Goal: Task Accomplishment & Management: Manage account settings

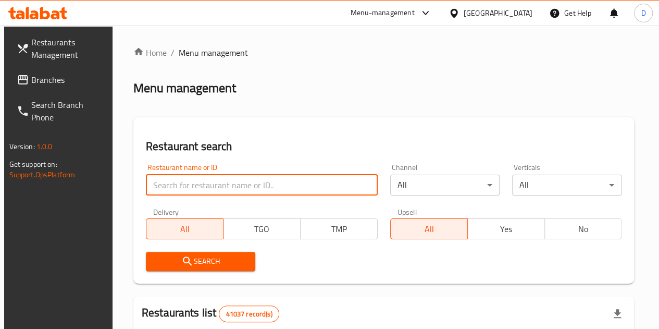
click at [194, 182] on input "search" at bounding box center [262, 184] width 232 height 21
type input "Linah farms"
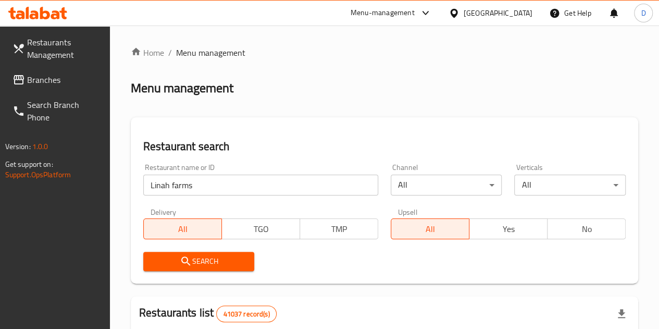
scroll to position [36, 0]
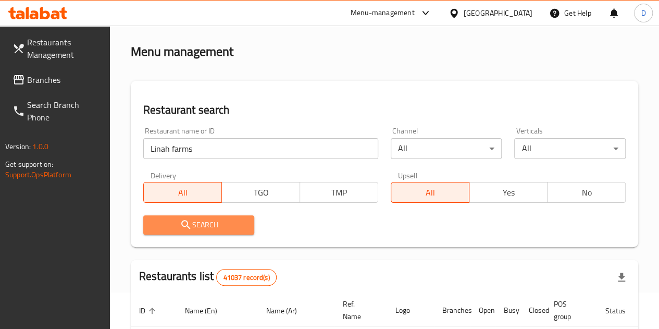
click at [217, 230] on span "Search" at bounding box center [199, 224] width 95 height 13
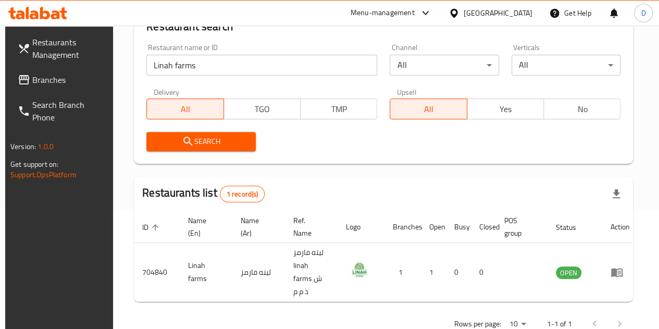
scroll to position [127, 0]
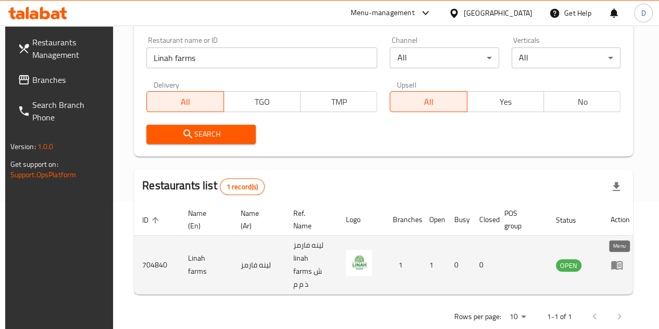
click at [614, 267] on icon "enhanced table" at bounding box center [616, 265] width 11 height 9
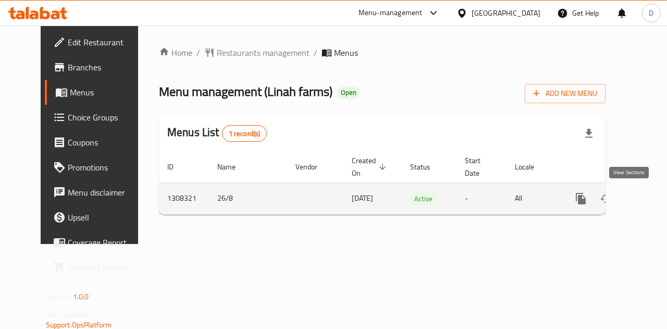
click at [649, 198] on icon "enhanced table" at bounding box center [655, 198] width 12 height 12
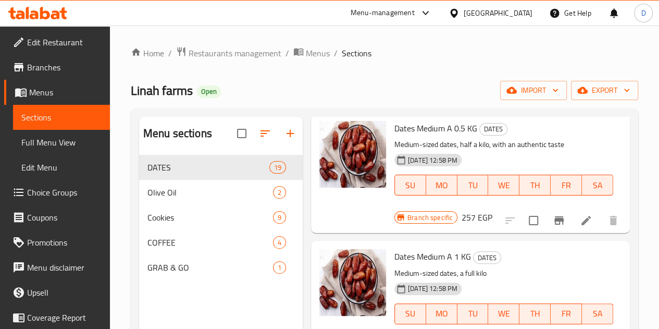
scroll to position [1147, 0]
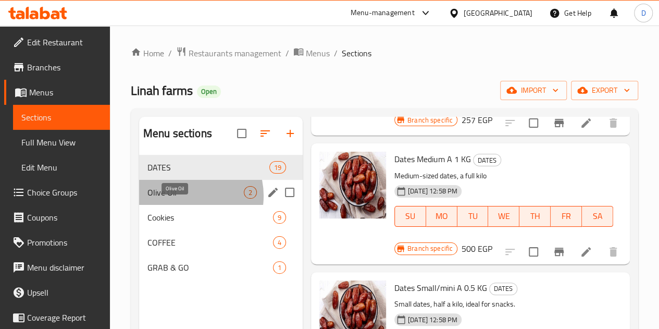
click at [185, 198] on span "Olive Oil" at bounding box center [195, 192] width 96 height 12
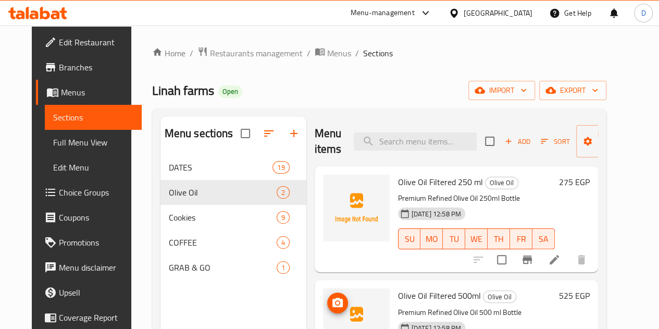
scroll to position [146, 0]
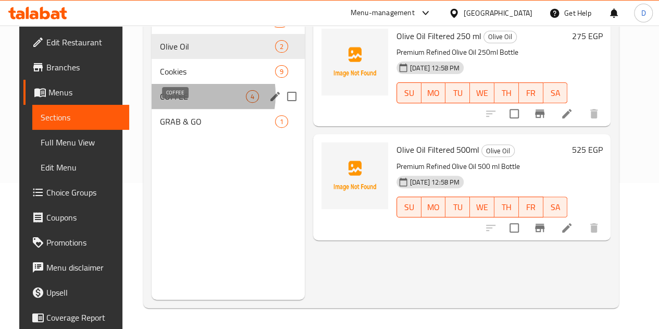
click at [169, 103] on span "COFFEE" at bounding box center [203, 96] width 86 height 12
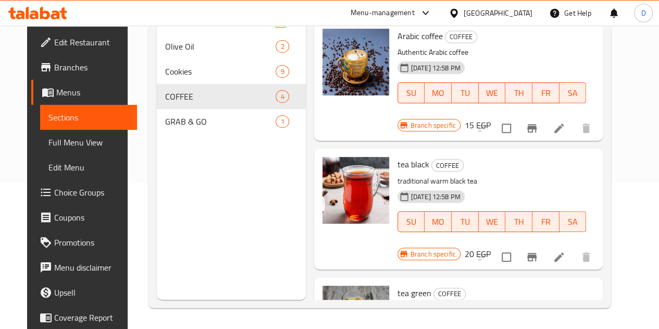
scroll to position [168, 0]
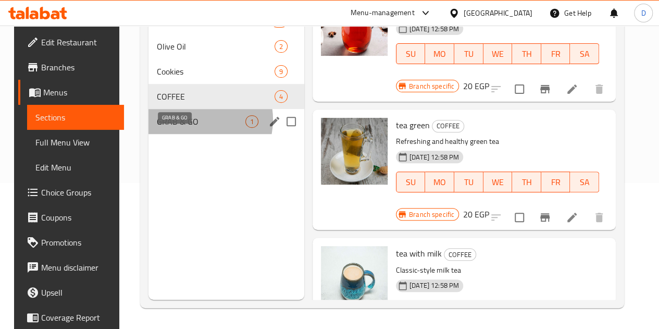
click at [185, 128] on span "GRAB & GO" at bounding box center [201, 121] width 89 height 12
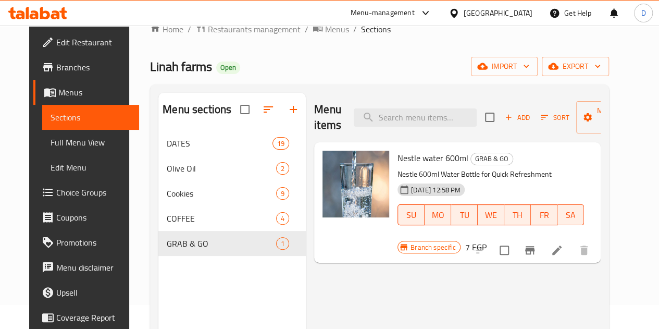
scroll to position [20, 0]
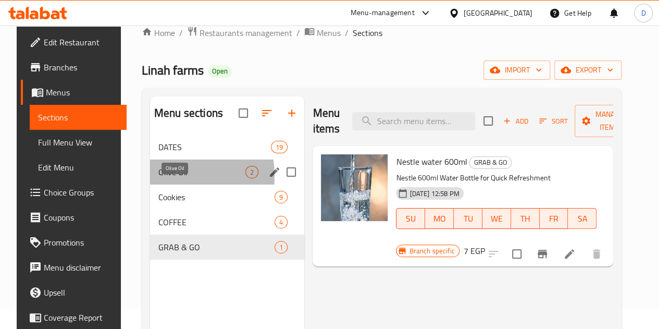
click at [163, 178] on span "Olive Oil" at bounding box center [201, 172] width 87 height 12
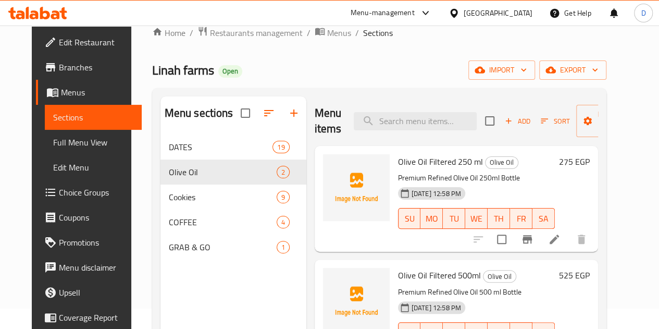
scroll to position [146, 0]
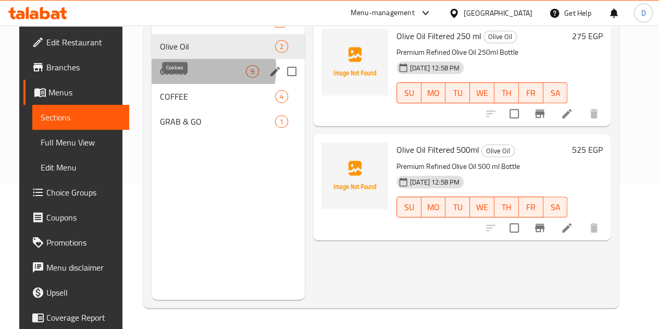
click at [180, 78] on span "Cookies" at bounding box center [203, 71] width 86 height 12
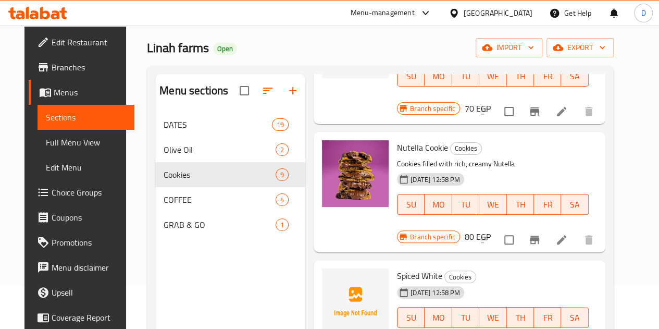
scroll to position [194, 0]
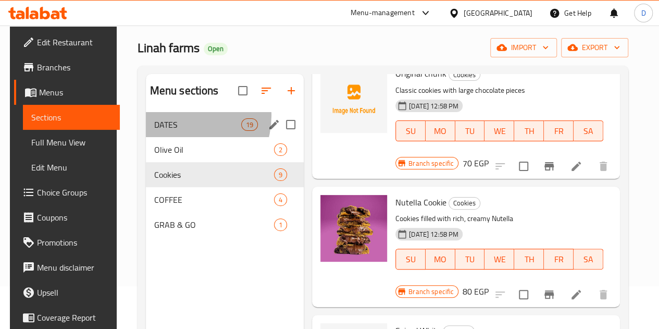
click at [174, 131] on div "DATES 19" at bounding box center [225, 124] width 158 height 25
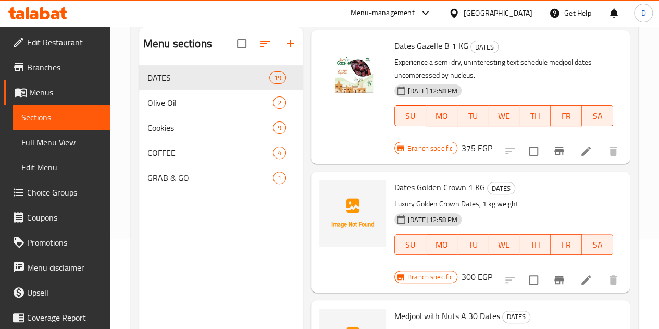
scroll to position [93, 0]
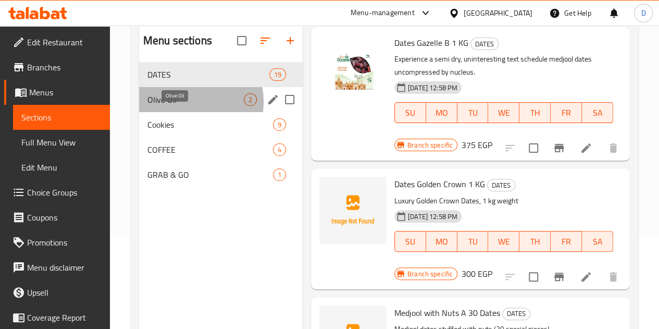
click at [189, 106] on span "Olive Oil" at bounding box center [195, 99] width 96 height 12
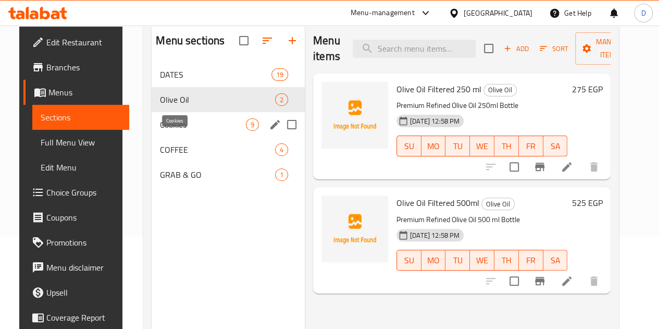
click at [182, 131] on span "Cookies" at bounding box center [203, 124] width 86 height 12
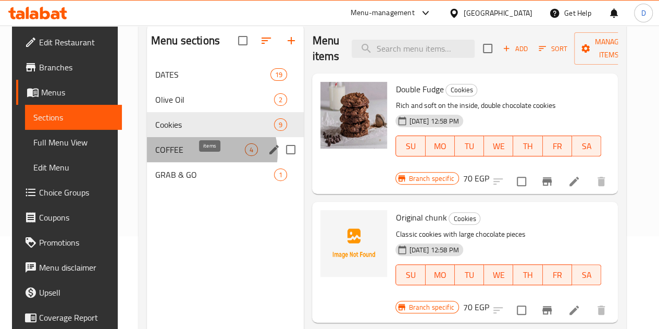
click at [245, 155] on span "4" at bounding box center [251, 150] width 12 height 10
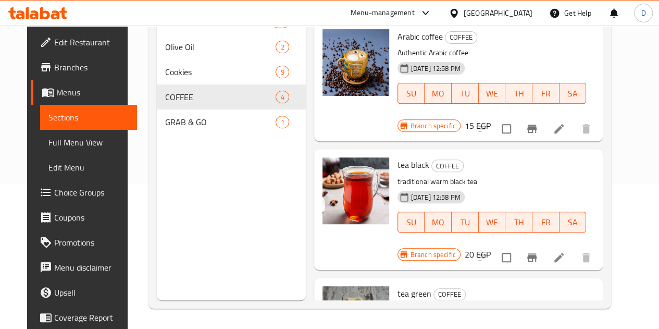
scroll to position [146, 0]
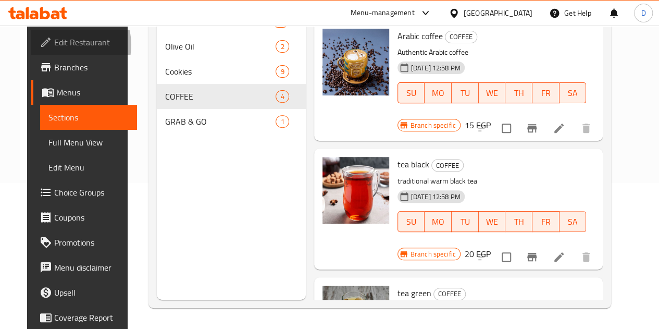
click at [54, 45] on span "Edit Restaurant" at bounding box center [91, 42] width 74 height 12
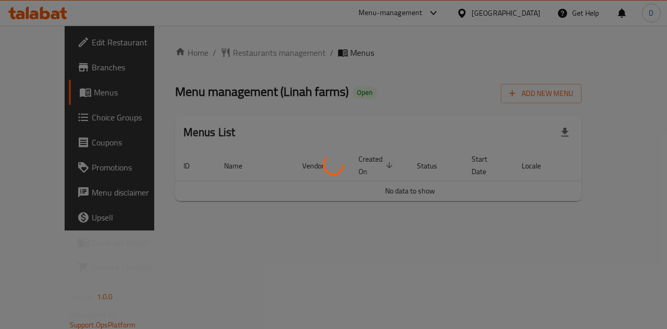
drag, startPoint x: 520, startPoint y: 192, endPoint x: 602, endPoint y: 179, distance: 83.4
click at [602, 179] on div at bounding box center [333, 164] width 667 height 329
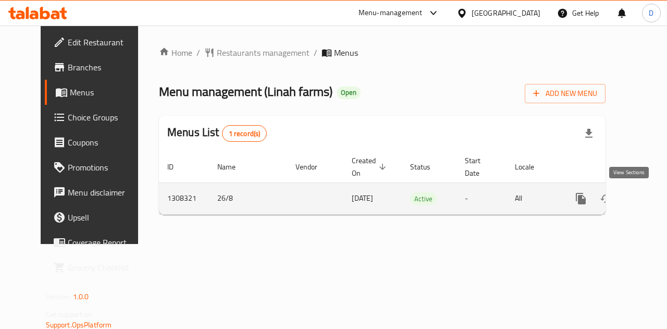
click at [649, 194] on icon "enhanced table" at bounding box center [655, 198] width 12 height 12
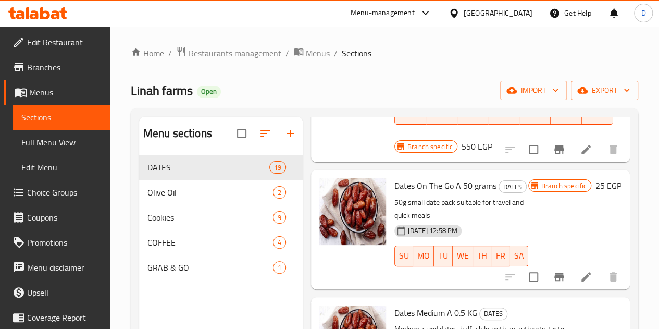
scroll to position [997, 0]
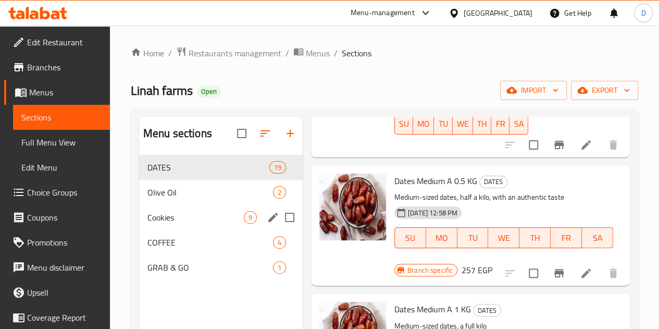
click at [177, 230] on div "Cookies 9" at bounding box center [221, 217] width 164 height 25
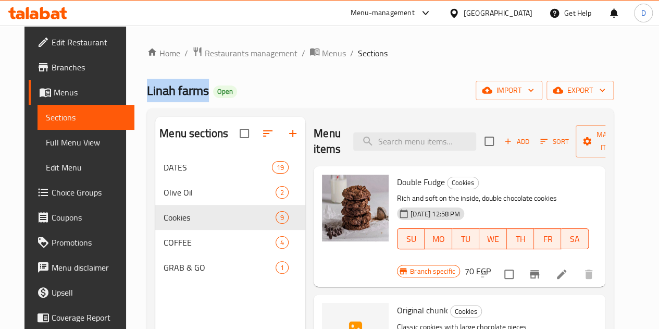
drag, startPoint x: 190, startPoint y: 90, endPoint x: 129, endPoint y: 88, distance: 60.4
click at [129, 88] on div "Home / Restaurants management / Menus / Sections Linah farms Open import export…" at bounding box center [380, 250] width 508 height 449
copy span "Linah farms"
click at [237, 54] on span "Restaurants management" at bounding box center [251, 53] width 93 height 12
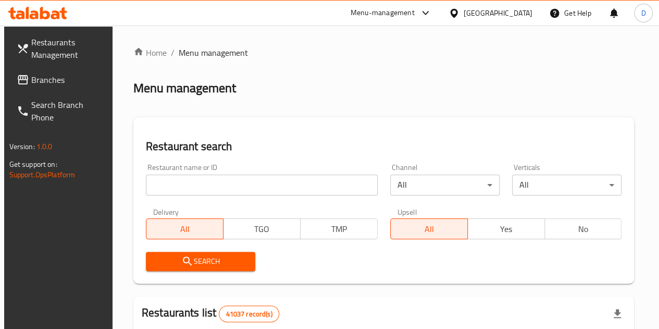
click at [440, 5] on div "Menu-management" at bounding box center [391, 13] width 98 height 25
click at [432, 9] on div at bounding box center [423, 13] width 17 height 12
click at [397, 111] on div "Restaurant-Management" at bounding box center [376, 114] width 82 height 11
